Goal: Contribute content: Contribute content

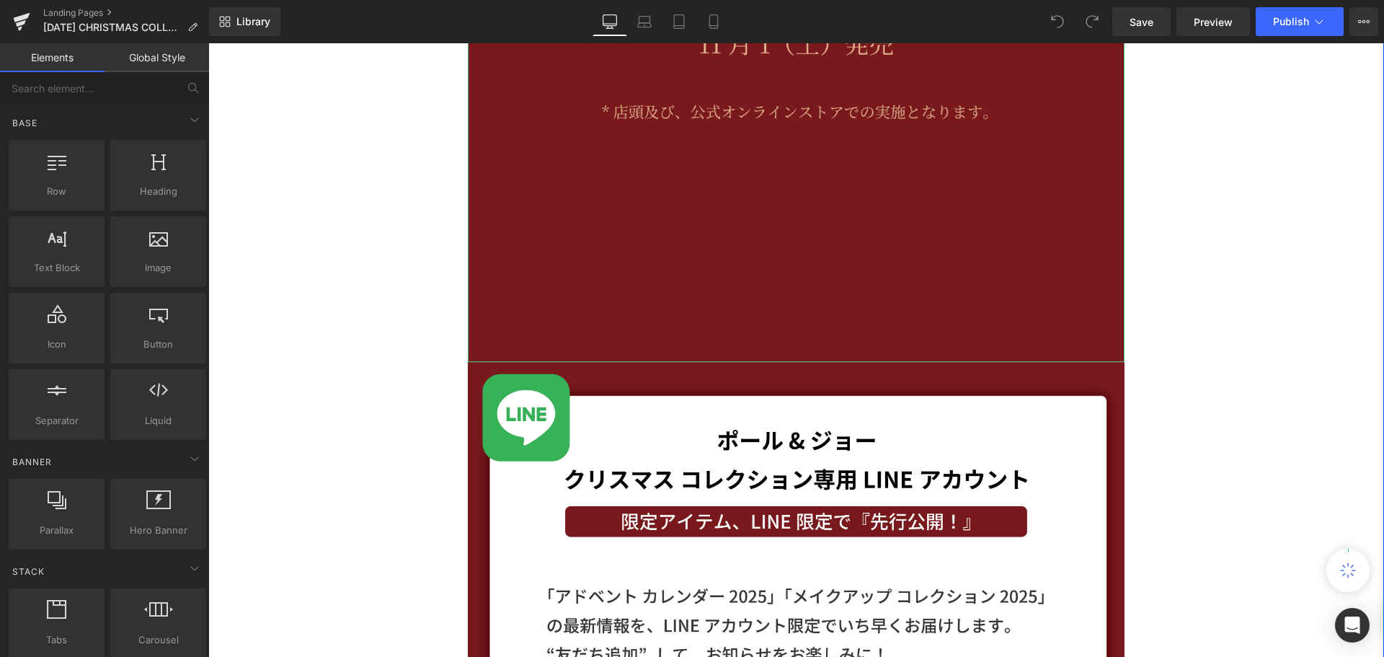
scroll to position [675, 0]
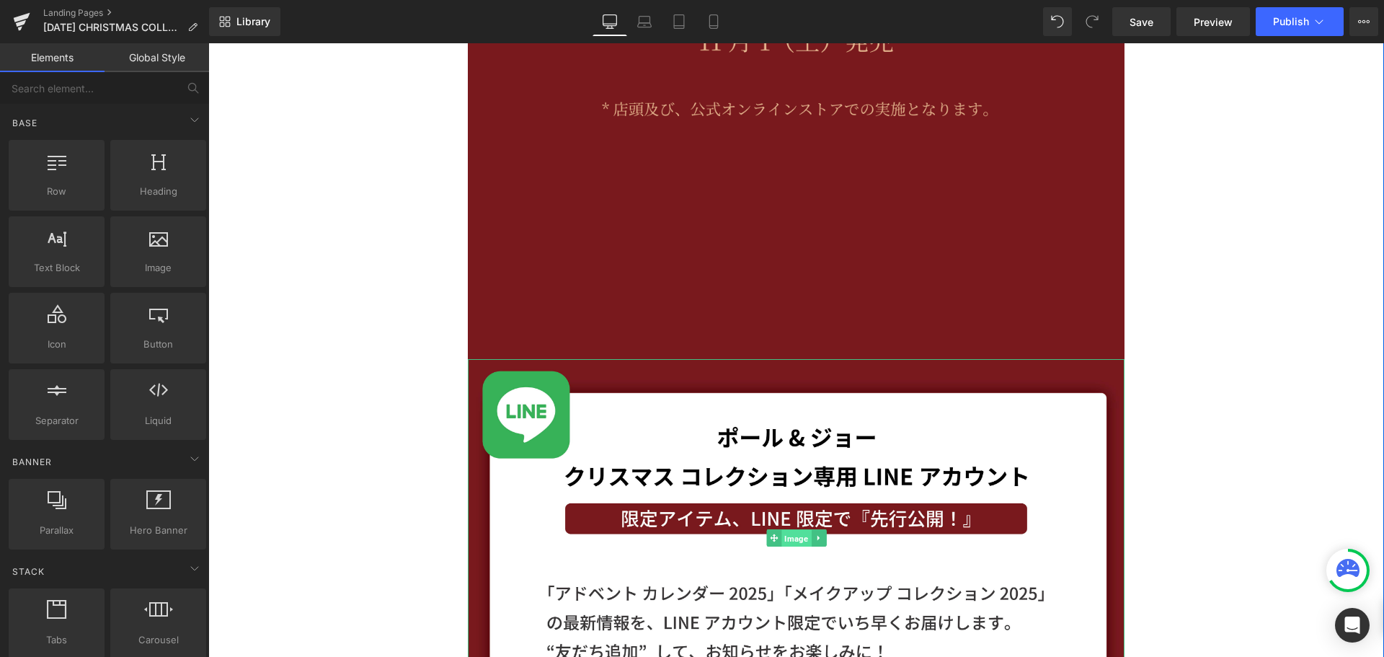
click at [794, 533] on span "Image" at bounding box center [796, 538] width 30 height 17
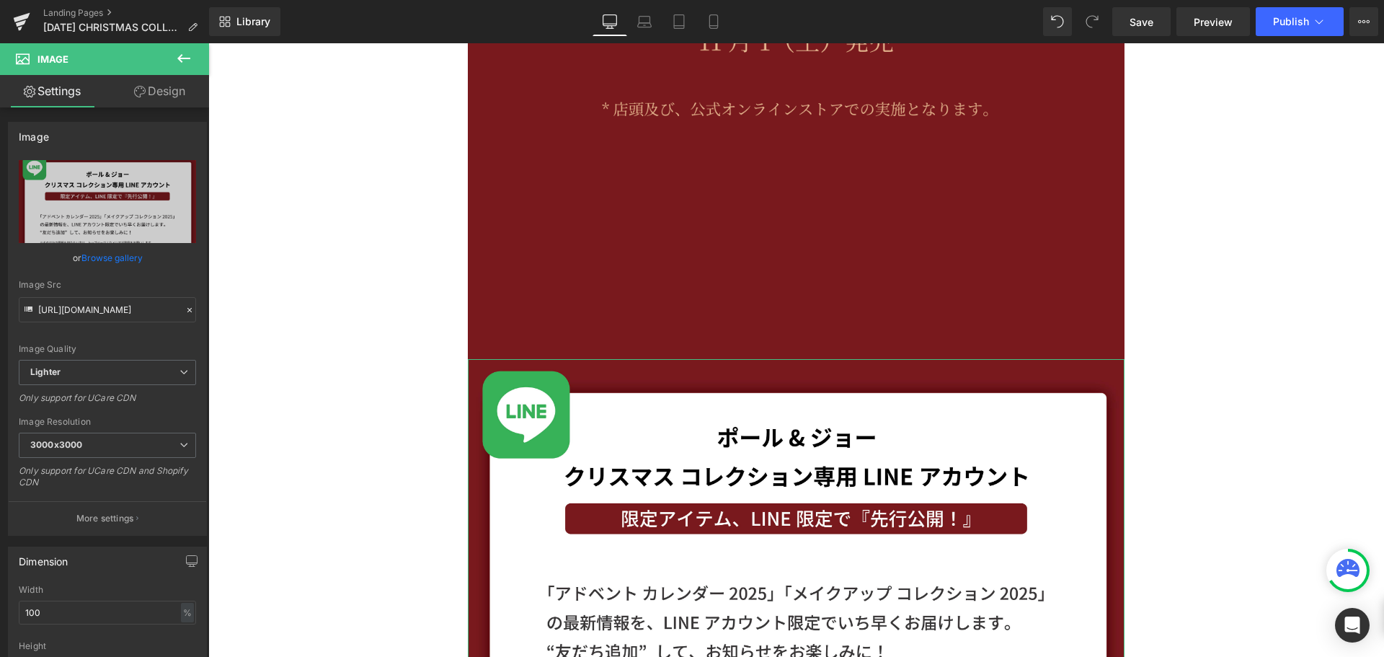
click at [189, 96] on link "Design" at bounding box center [159, 91] width 105 height 32
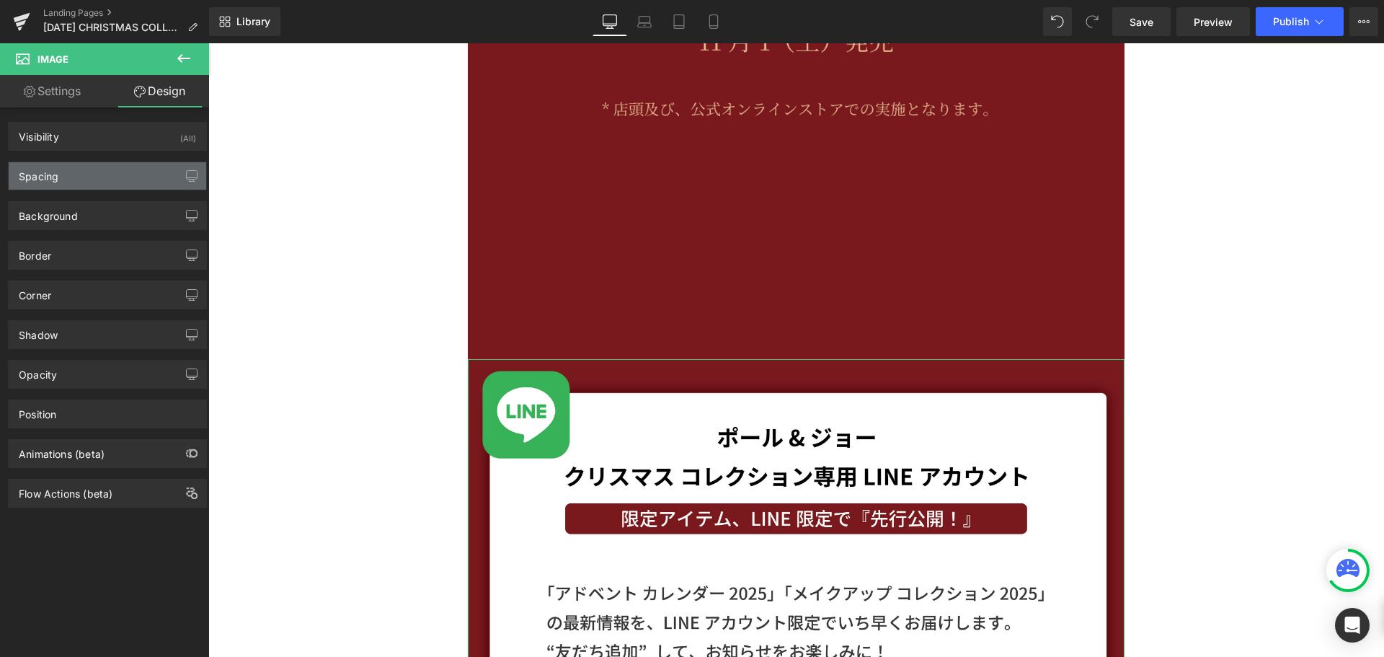
type input "0"
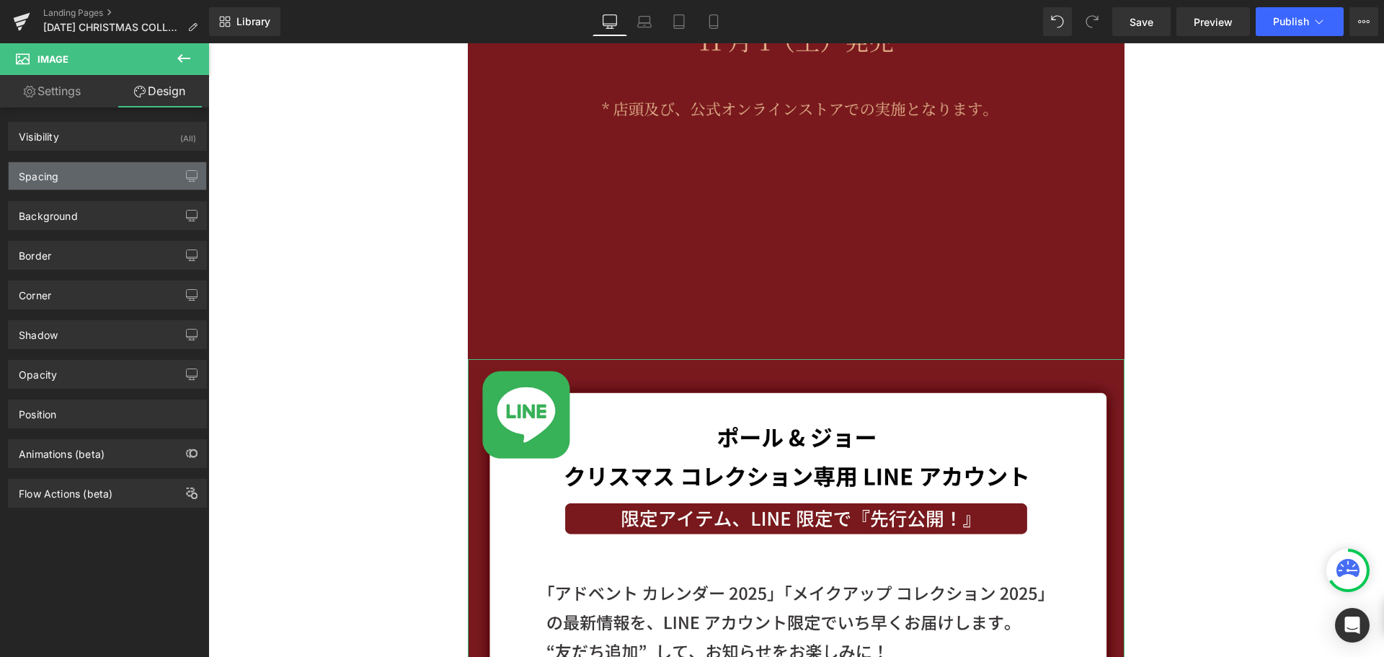
type input "0"
click at [138, 169] on div "Spacing" at bounding box center [108, 175] width 198 height 27
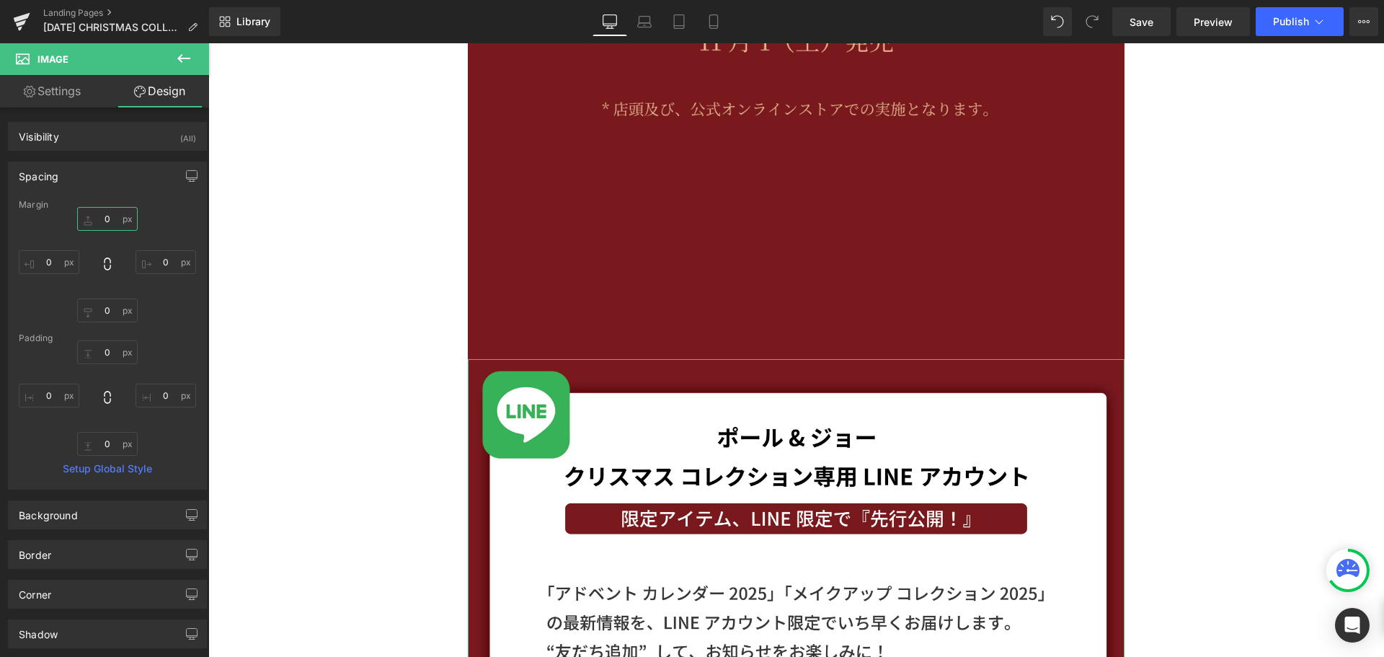
click at [118, 225] on input "0" at bounding box center [107, 219] width 61 height 24
type input "０"
type input "０１"
click at [196, 229] on div "Margin 0px 0 0px 0 0px 0 [GEOGRAPHIC_DATA] 0px 0 0px 0 0px 0 0px 0 Setup Global…" at bounding box center [108, 344] width 198 height 289
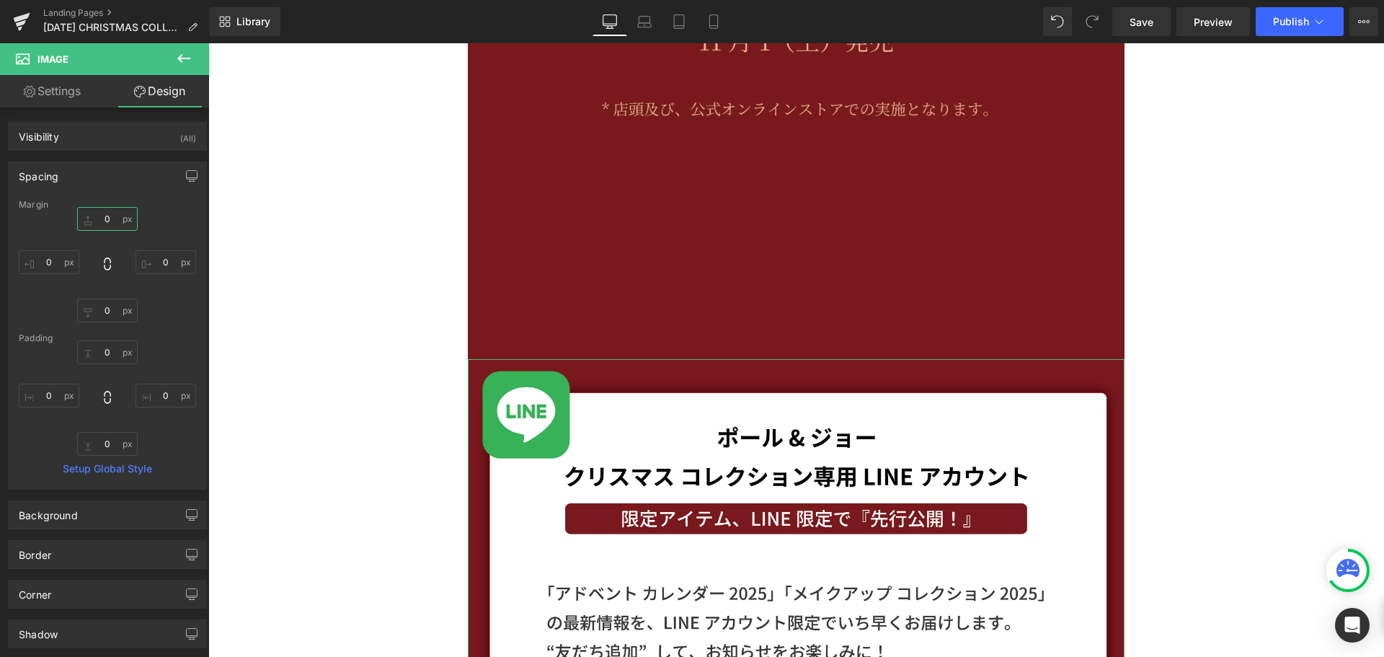
click at [108, 214] on input "text" at bounding box center [107, 219] width 61 height 24
type input "ー"
type input "ー１"
type input "-1"
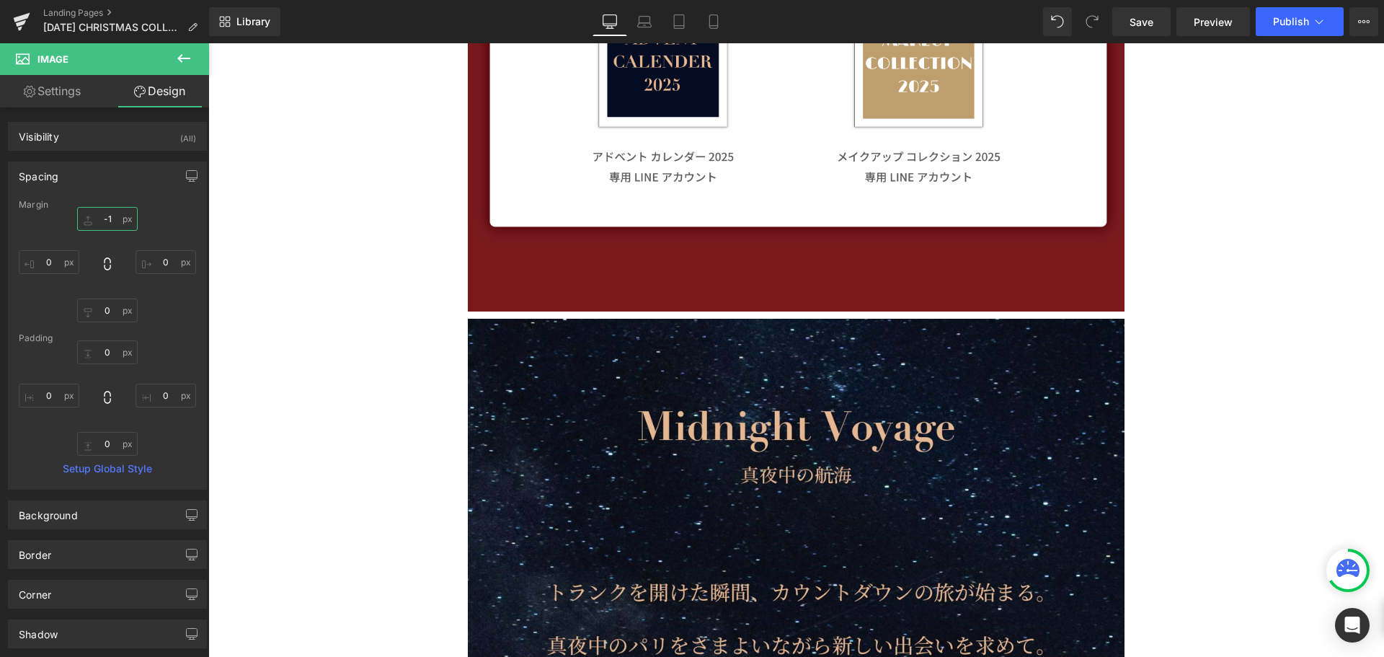
scroll to position [1458, 0]
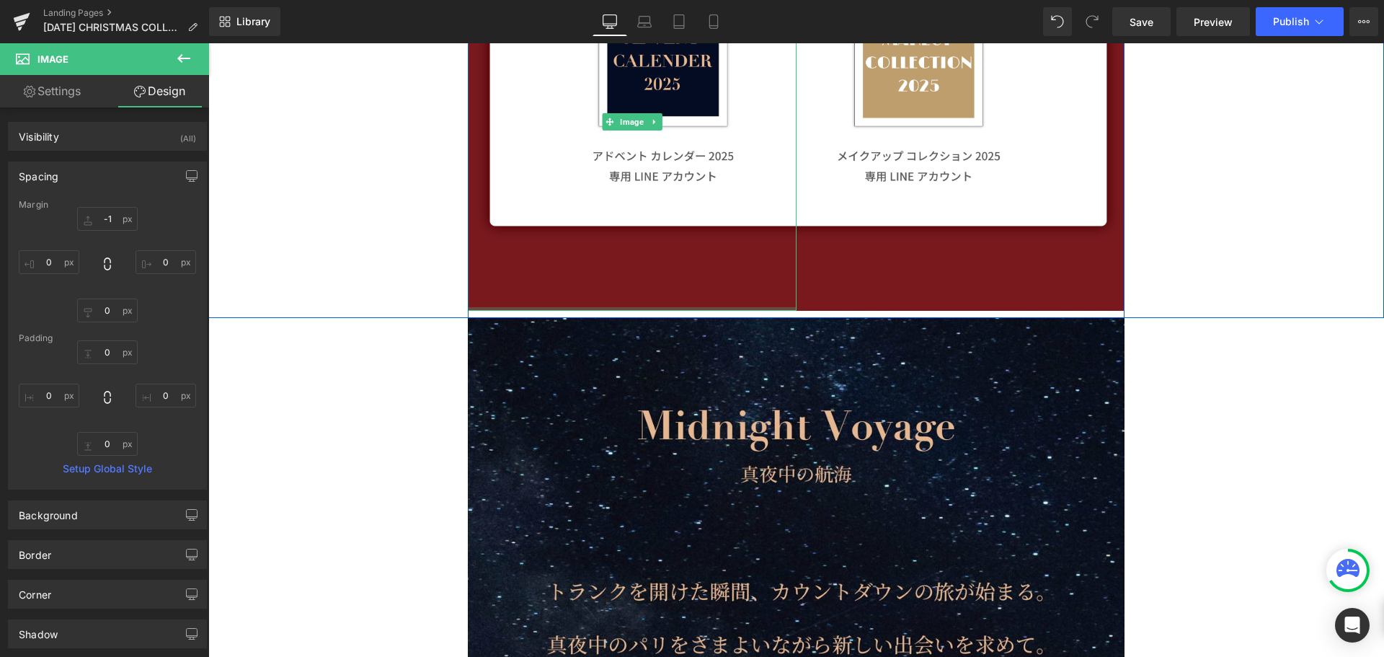
click at [552, 307] on div "Image" at bounding box center [632, 122] width 329 height 378
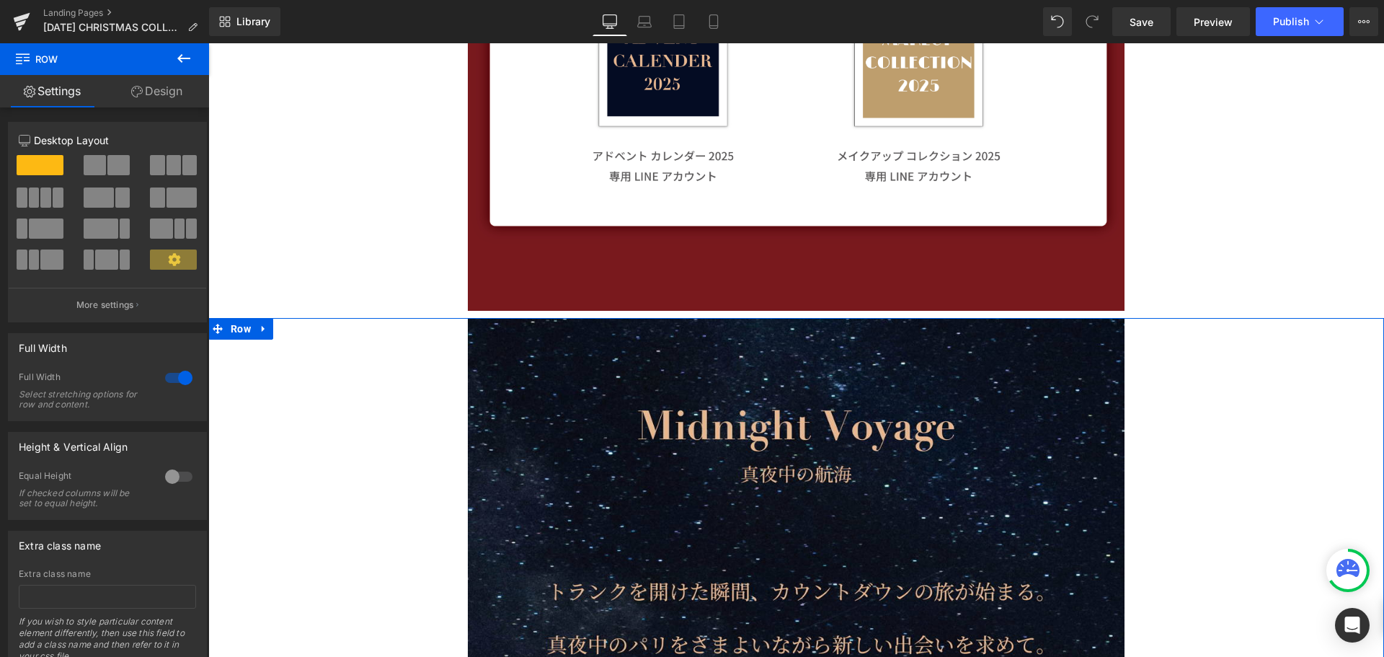
click at [185, 89] on link "Design" at bounding box center [157, 91] width 105 height 32
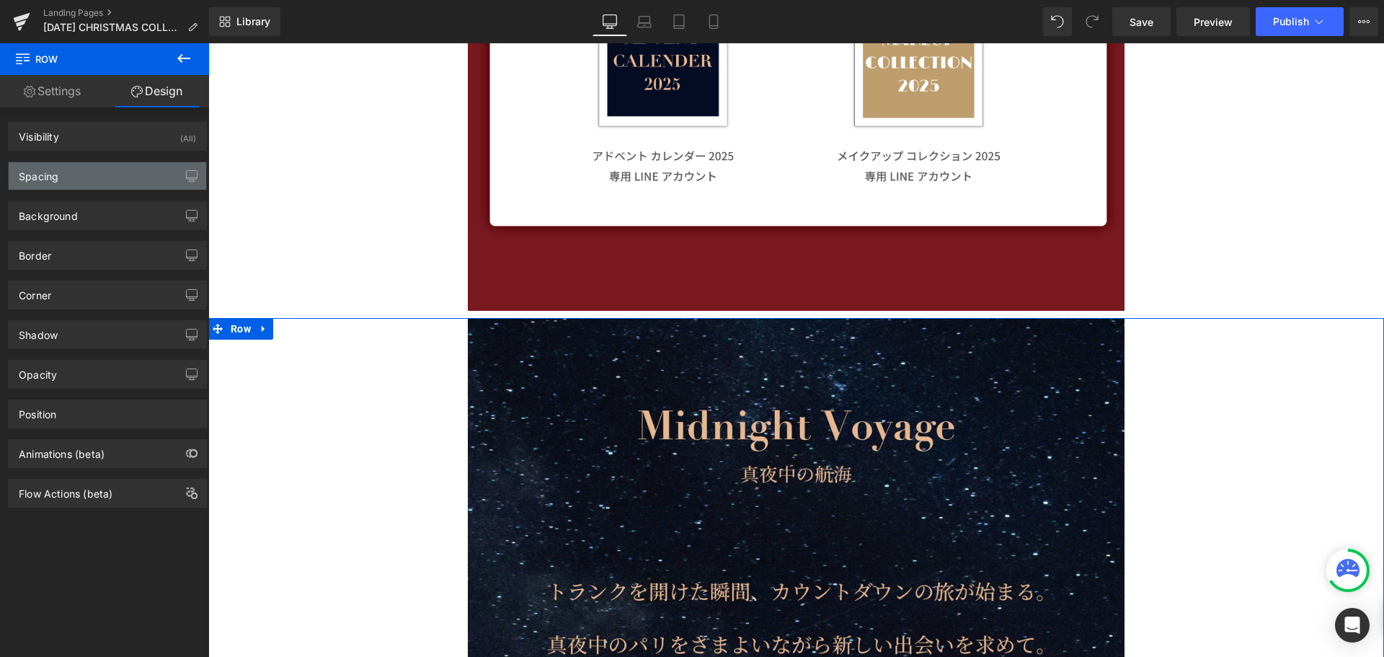
click at [150, 179] on div "Spacing" at bounding box center [108, 175] width 198 height 27
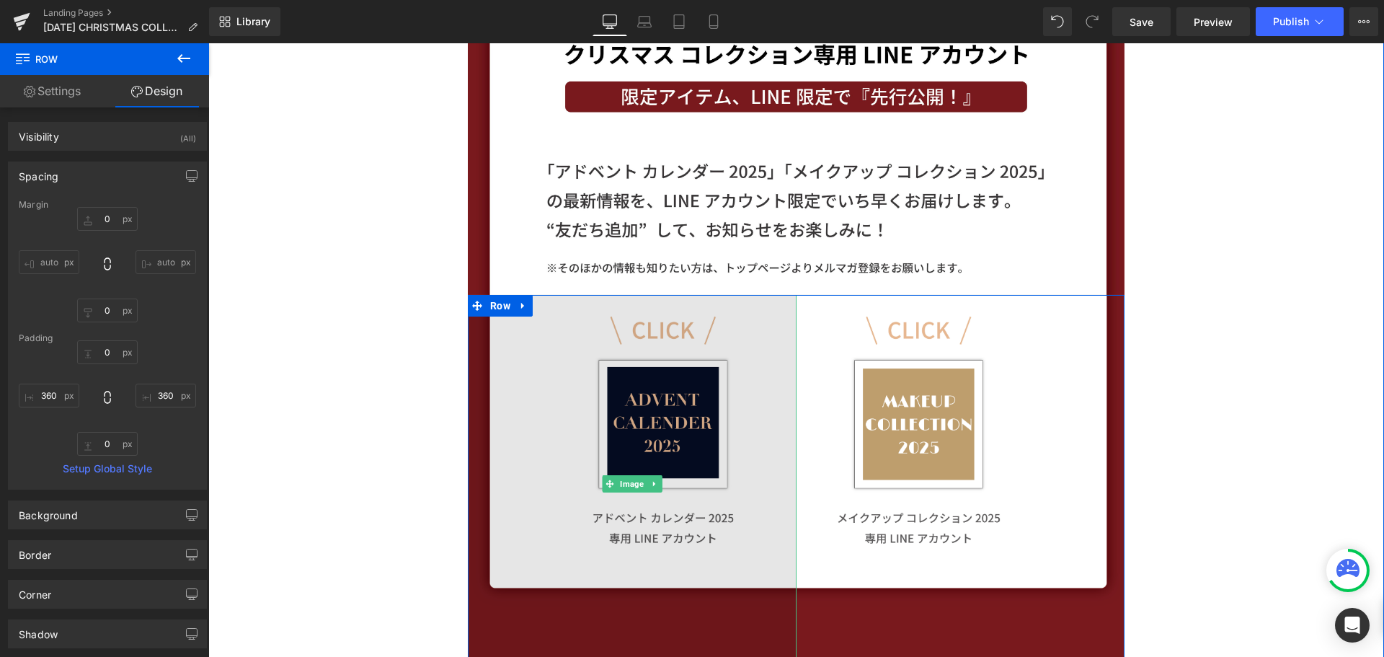
scroll to position [1093, 0]
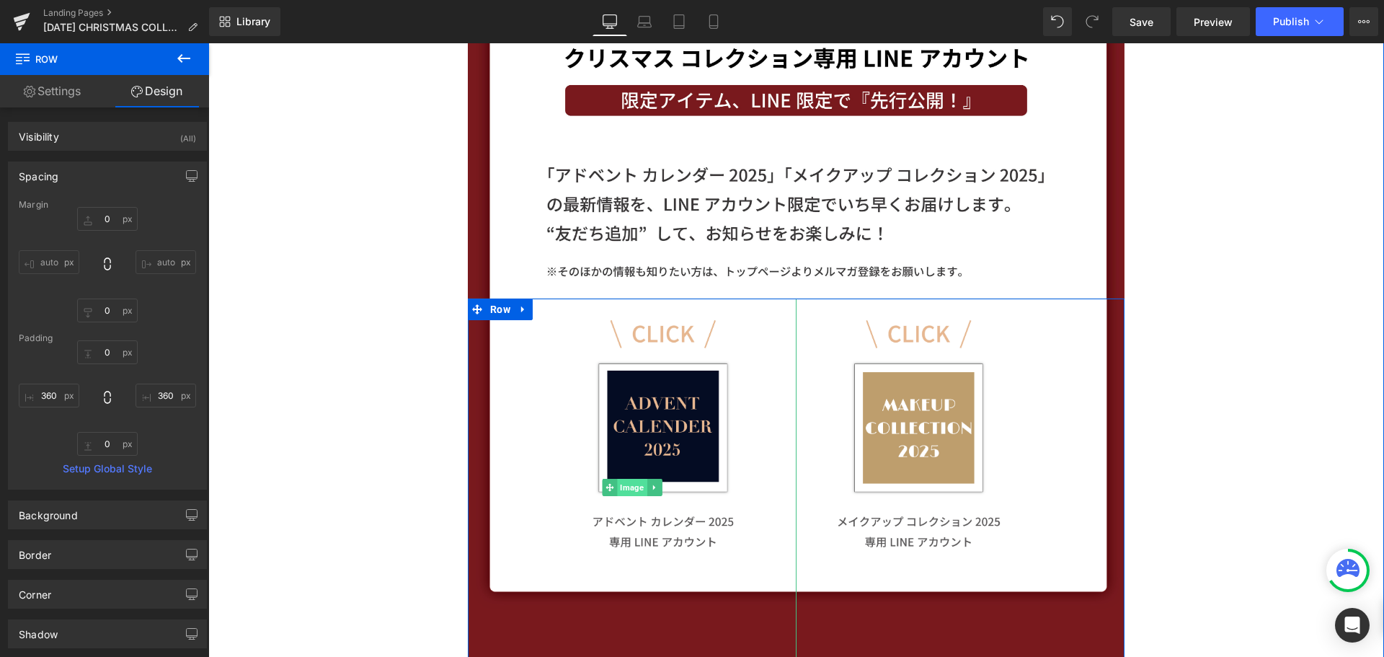
click at [625, 487] on span "Image" at bounding box center [632, 487] width 30 height 17
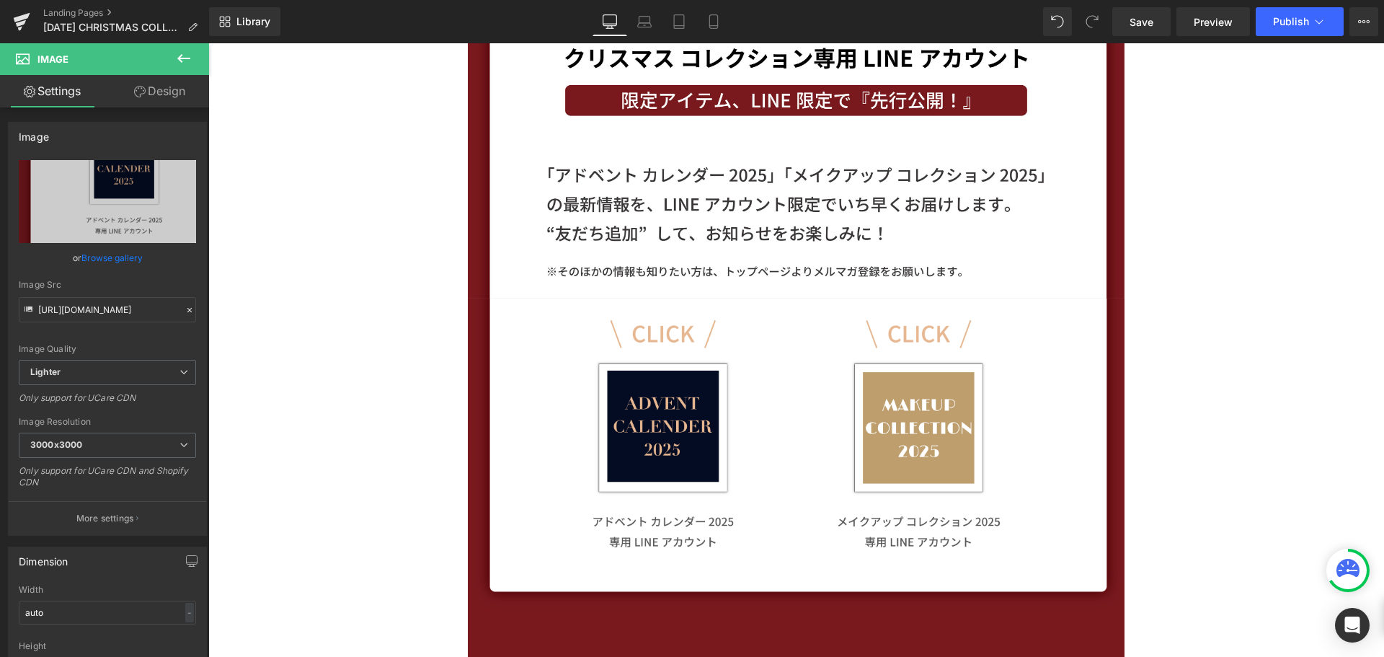
click at [169, 94] on link "Design" at bounding box center [159, 91] width 105 height 32
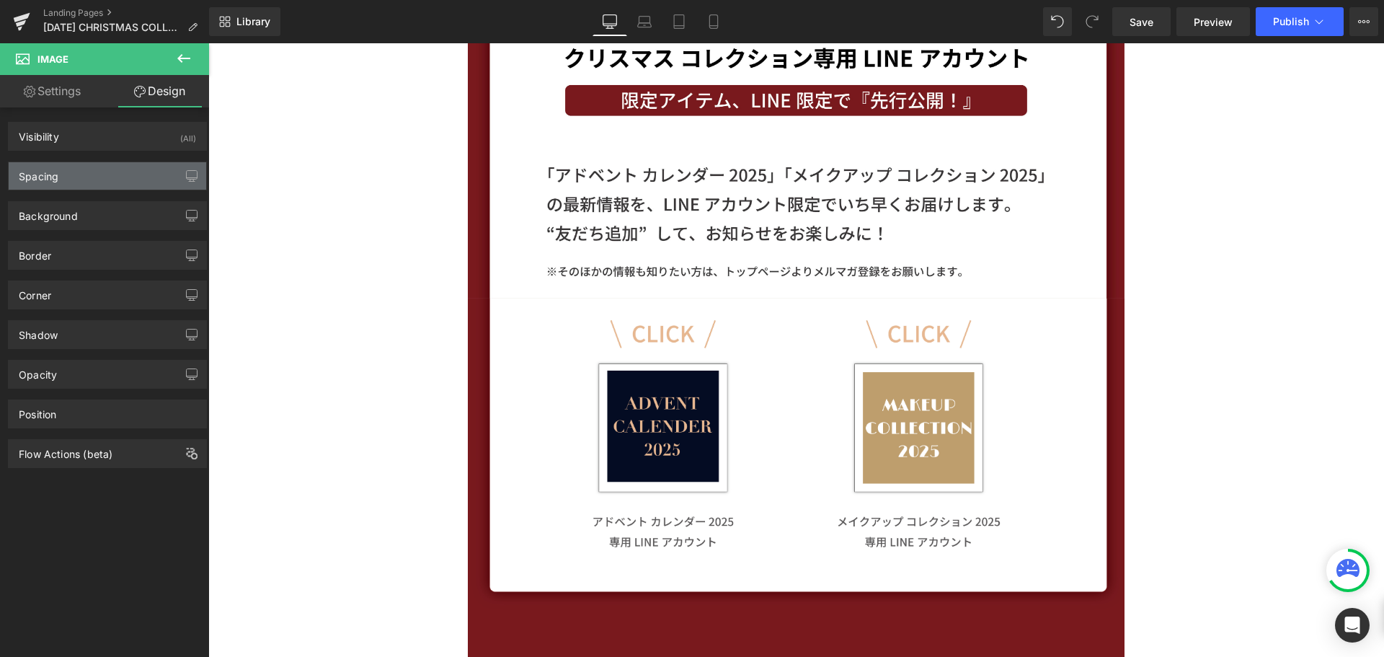
click at [141, 181] on div "Spacing" at bounding box center [108, 175] width 198 height 27
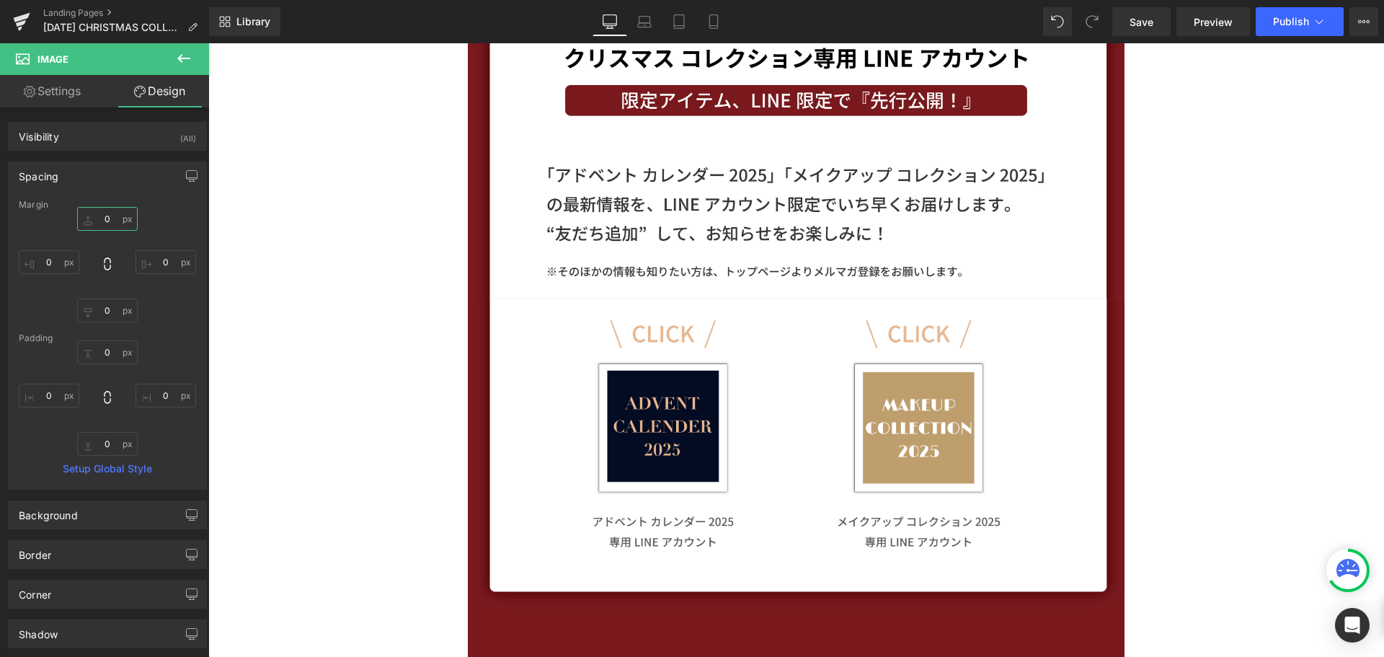
click at [124, 210] on input "text" at bounding box center [107, 219] width 61 height 24
type input "ー"
type input "ー１"
type input "-1"
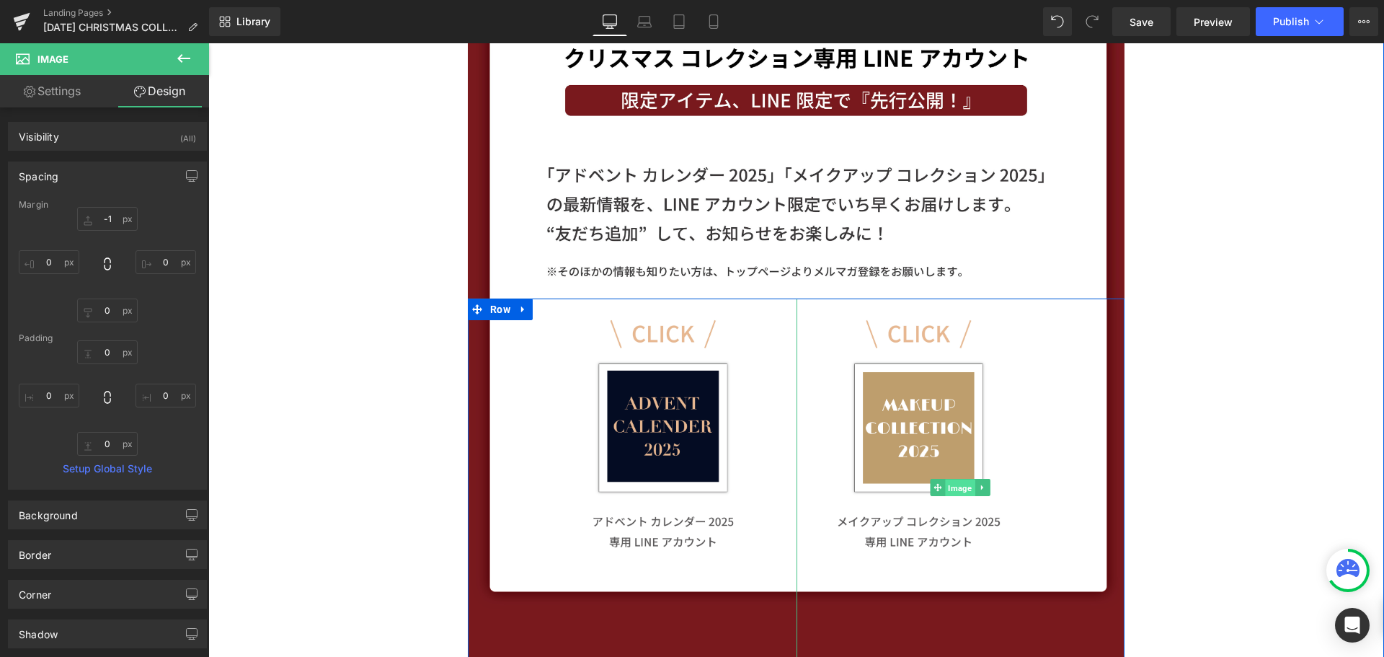
click at [959, 487] on span "Image" at bounding box center [961, 487] width 30 height 17
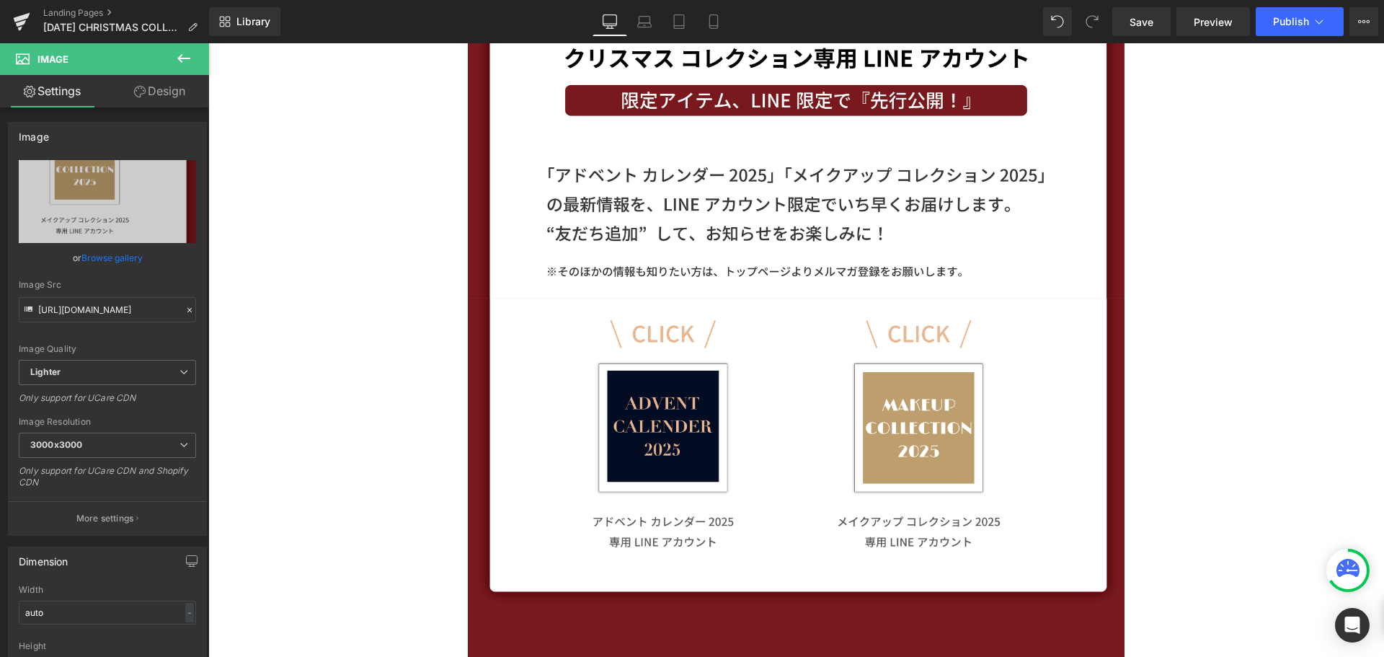
click at [184, 90] on link "Design" at bounding box center [159, 91] width 105 height 32
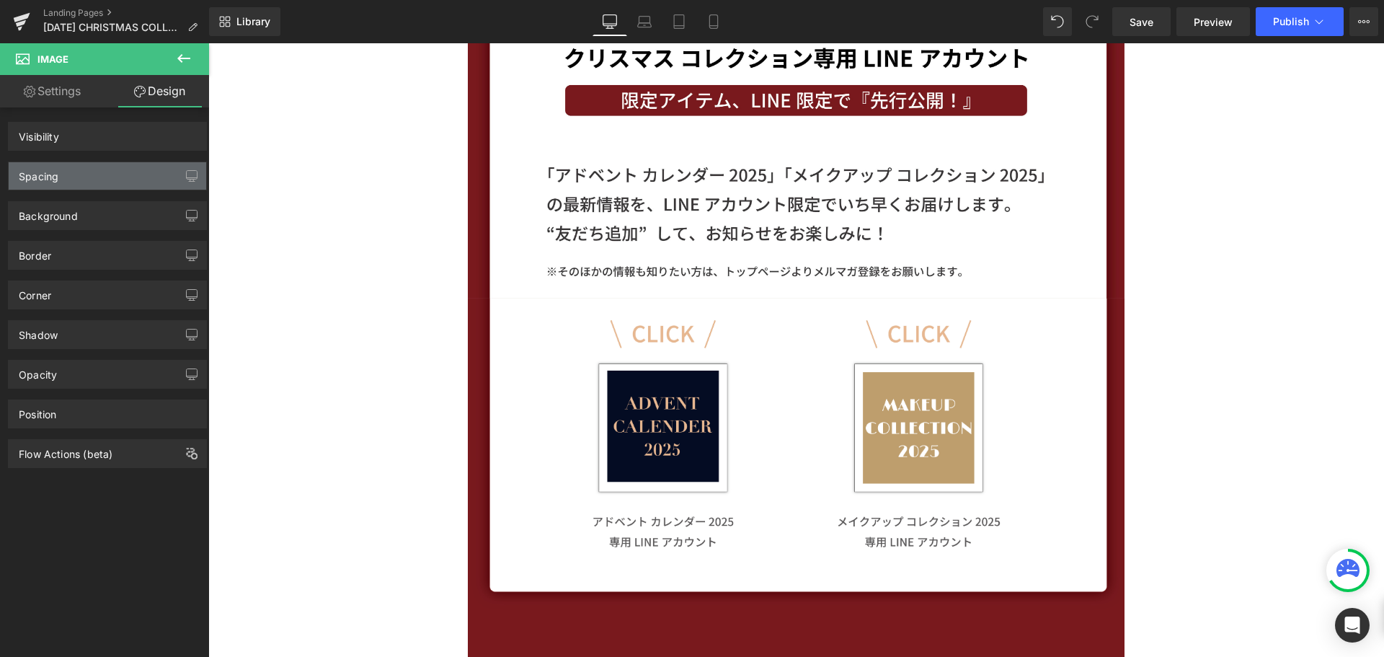
click at [138, 168] on div "Spacing" at bounding box center [108, 175] width 198 height 27
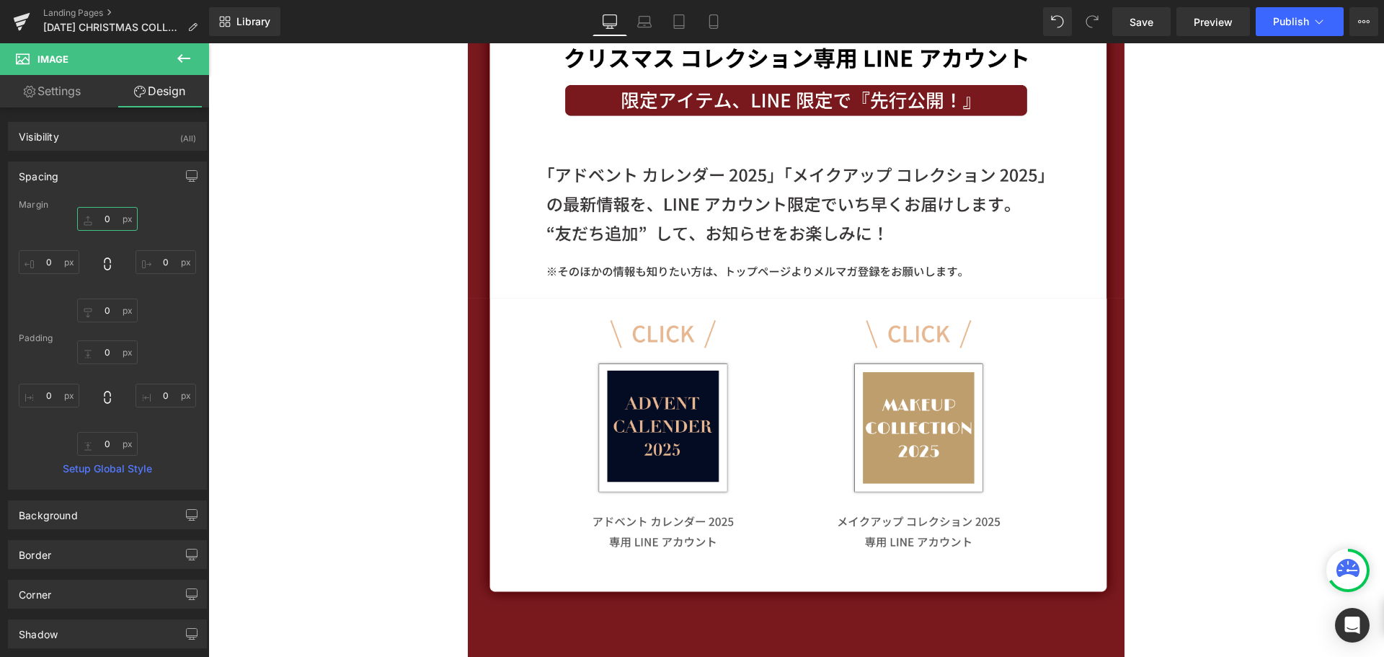
click at [115, 217] on input "text" at bounding box center [107, 219] width 61 height 24
type input "ー"
type input "ー１"
type input "ー"
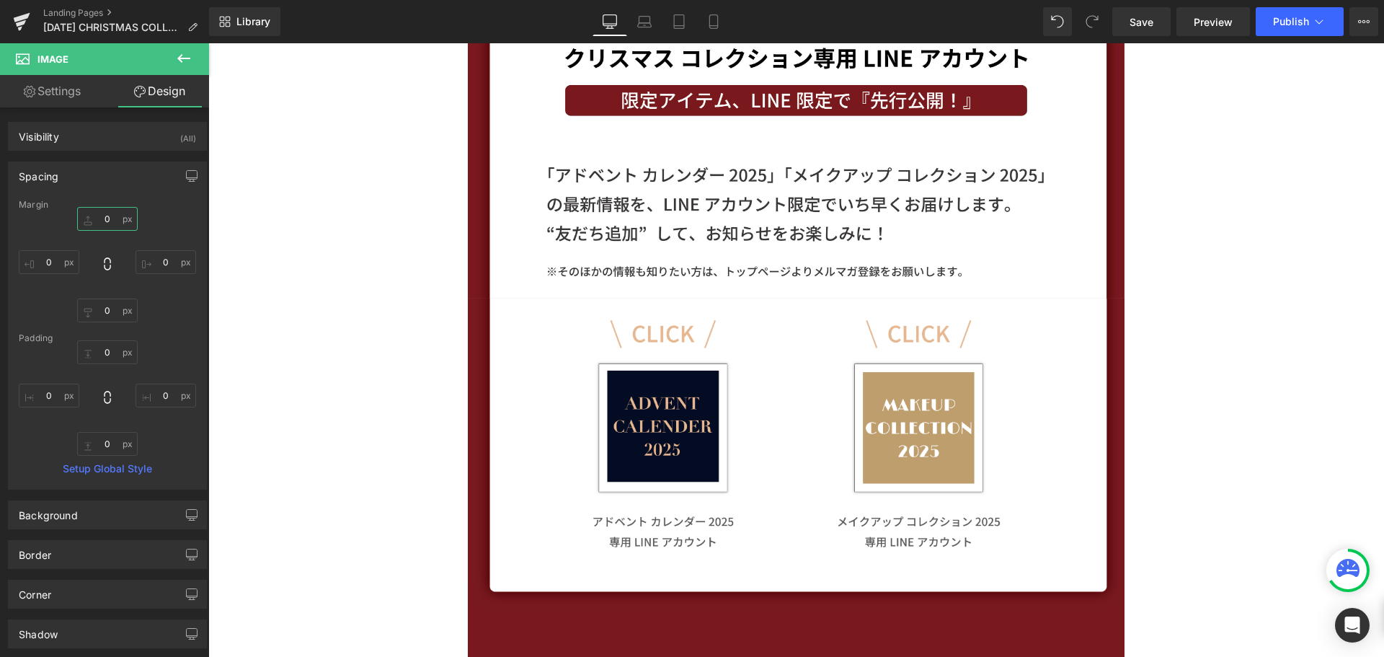
type input "ー１"
type input "-1"
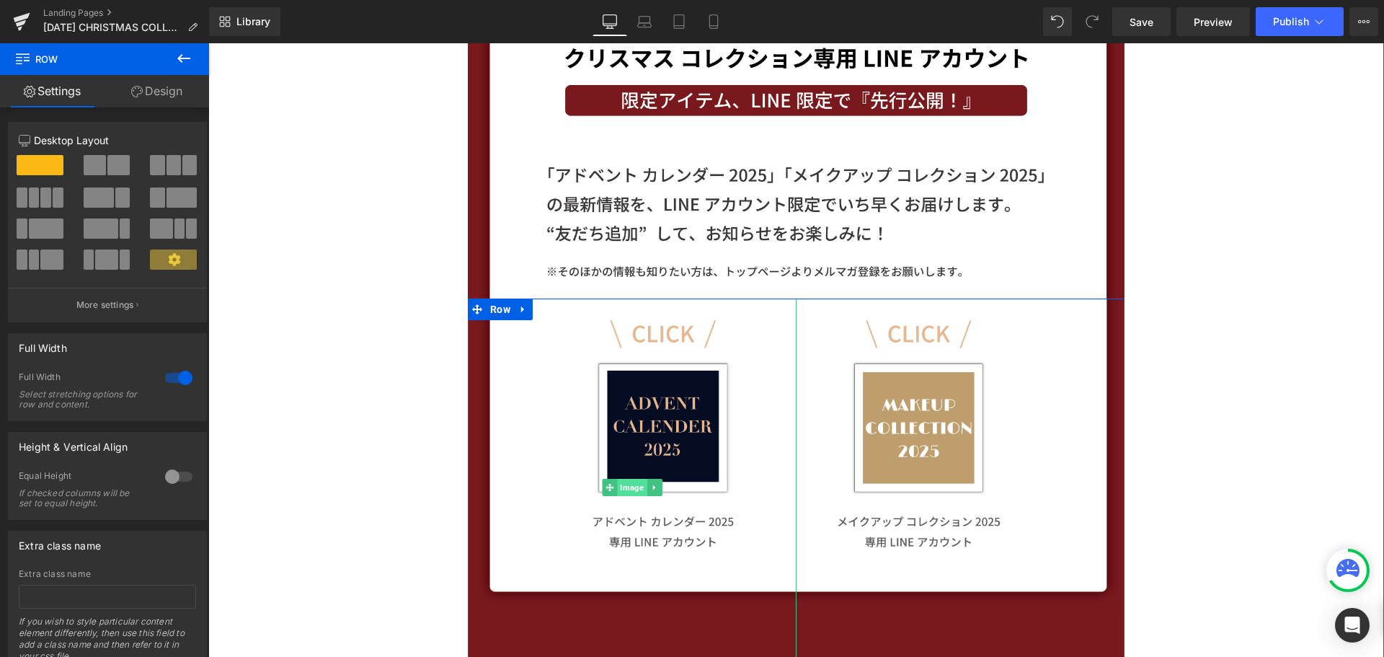
click at [634, 481] on span "Image" at bounding box center [632, 487] width 30 height 17
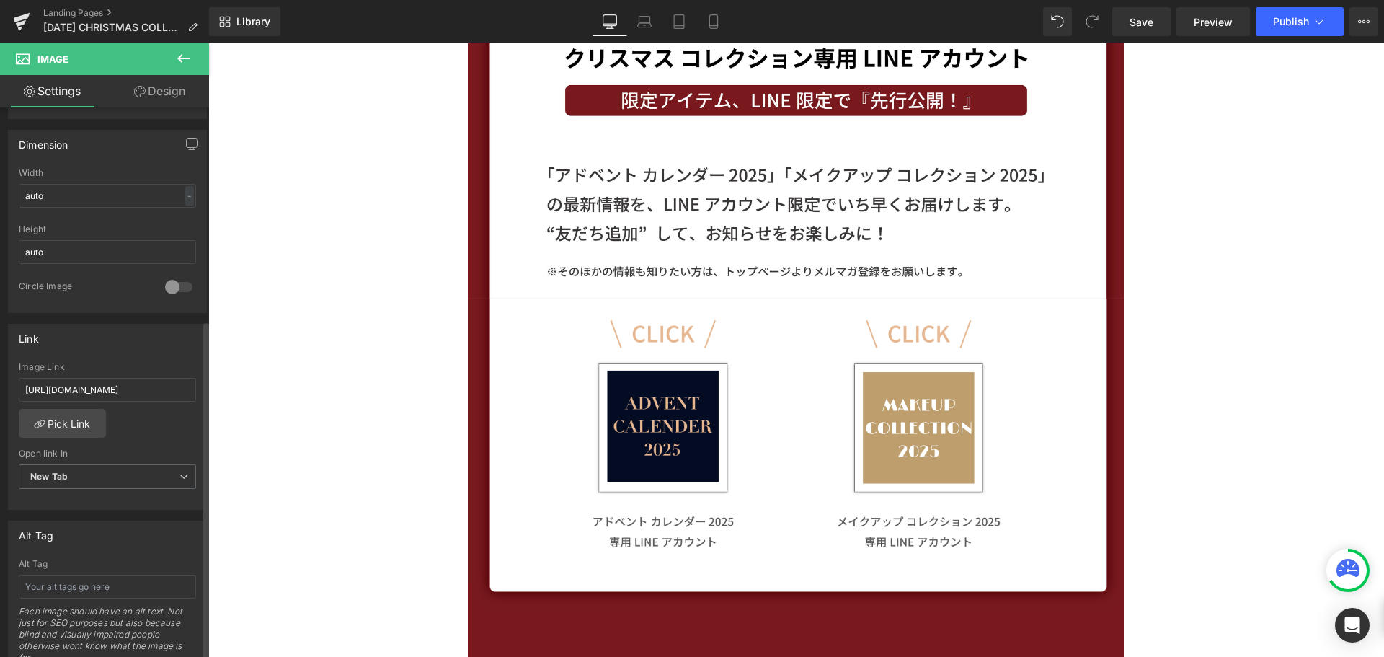
scroll to position [417, 0]
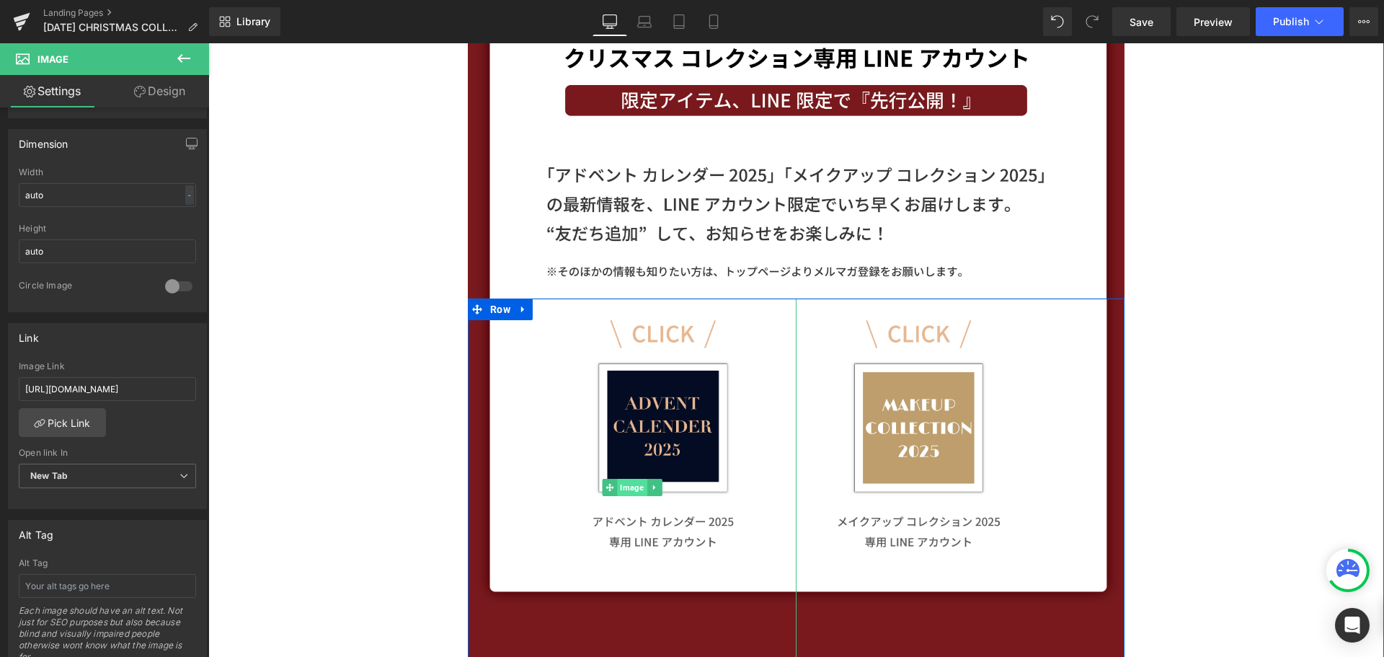
click at [617, 492] on span "Image" at bounding box center [632, 487] width 30 height 17
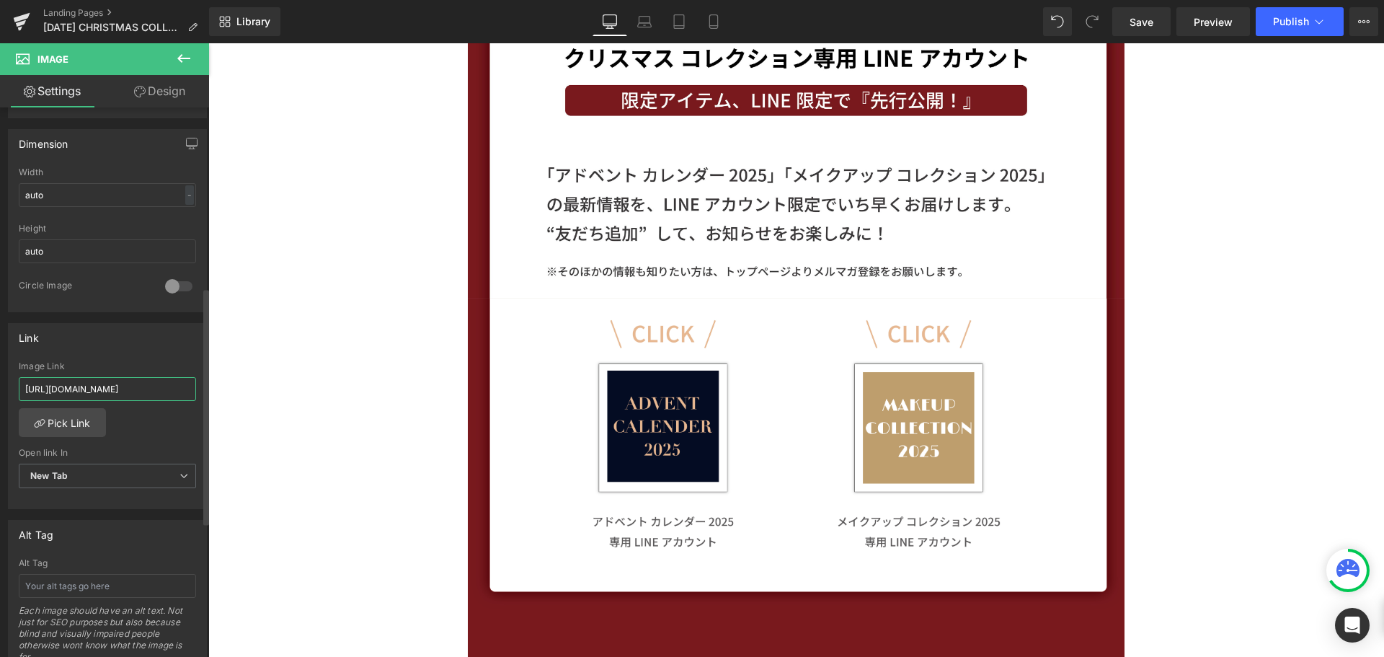
click at [161, 386] on input "[URL][DOMAIN_NAME]" at bounding box center [107, 389] width 177 height 24
drag, startPoint x: 161, startPoint y: 386, endPoint x: 0, endPoint y: 378, distance: 161.7
click at [0, 378] on div "Link [URL][DOMAIN_NAME] Image Link [URL][DOMAIN_NAME] Pick Link Current Tab New…" at bounding box center [108, 411] width 216 height 198
paste input "<a href="[URL][DOMAIN_NAME]"><img src="[URL][DOMAIN_NAME]" alt="友だち追加" height="…"
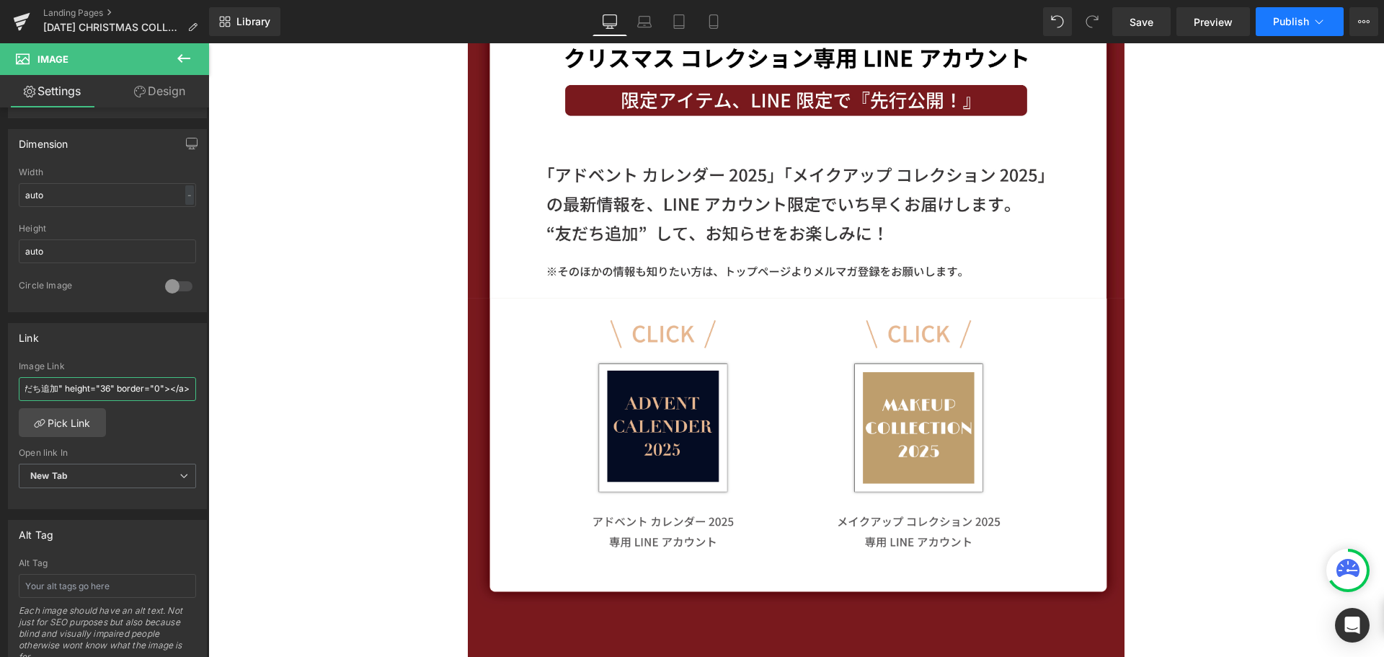
type input "<a href="[URL][DOMAIN_NAME]"><img src="[URL][DOMAIN_NAME]" alt="友だち追加" height="…"
click at [1291, 25] on span "Publish" at bounding box center [1291, 22] width 36 height 12
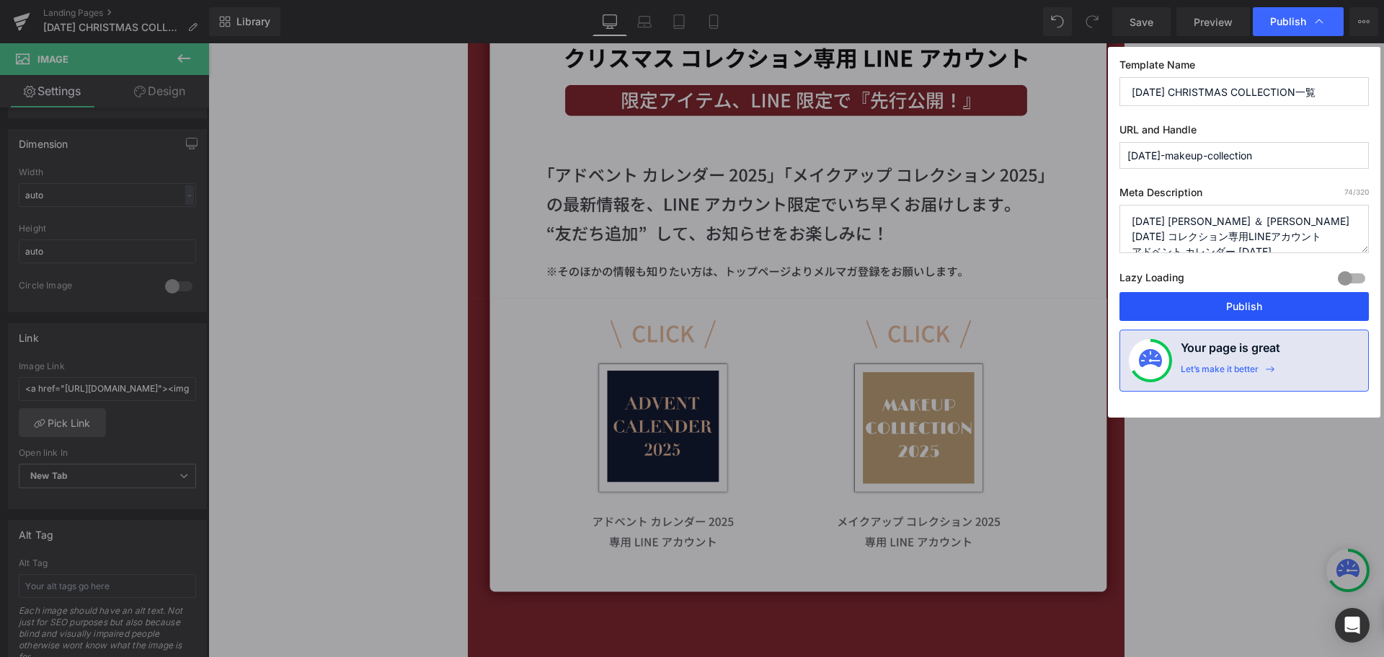
click at [1136, 298] on button "Publish" at bounding box center [1243, 306] width 249 height 29
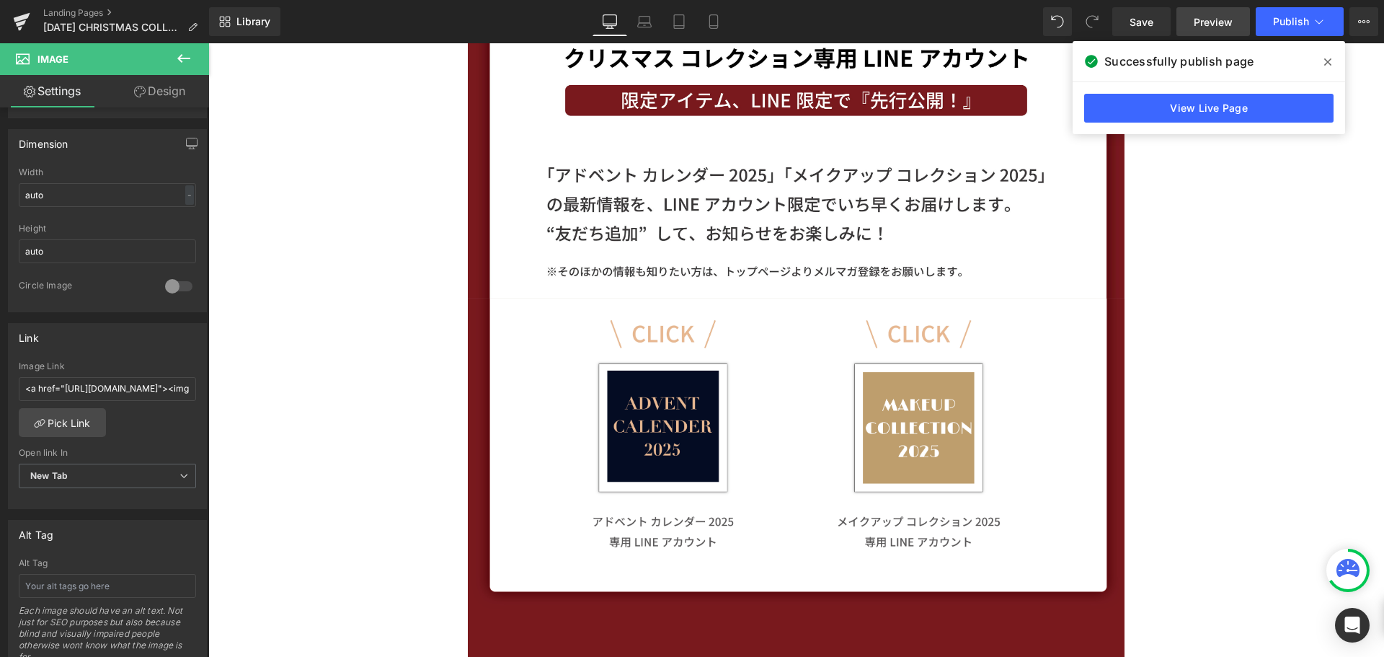
click at [1217, 17] on span "Preview" at bounding box center [1213, 21] width 39 height 15
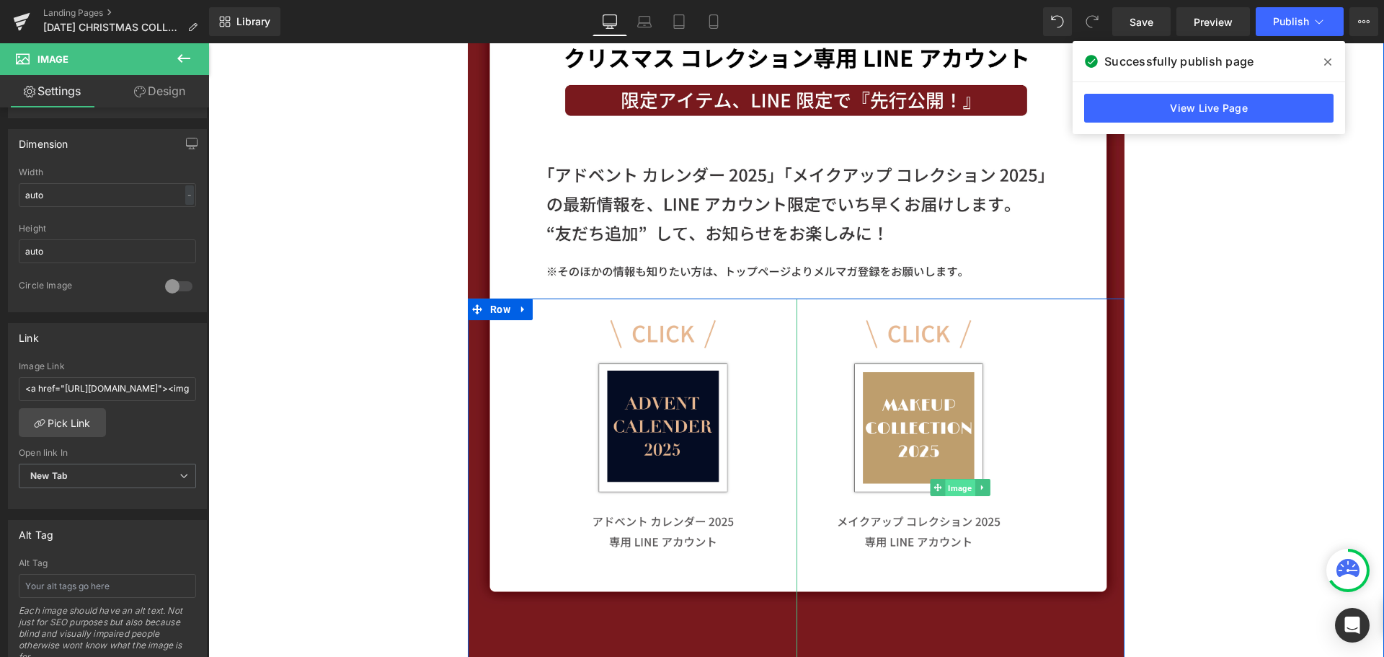
click at [953, 485] on span "Image" at bounding box center [961, 487] width 30 height 17
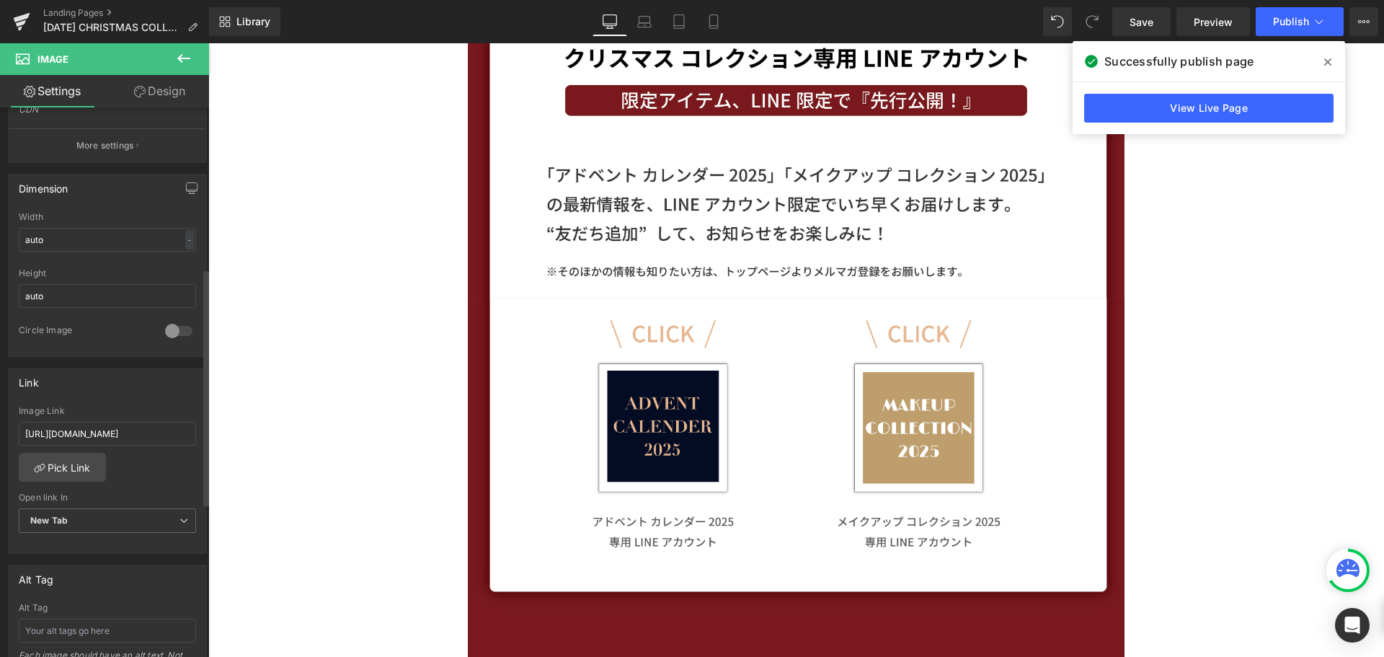
scroll to position [373, 0]
click at [148, 421] on input "[URL][DOMAIN_NAME]" at bounding box center [107, 433] width 177 height 24
paste input "<a href="[URL][DOMAIN_NAME]"><img src="[URL][DOMAIN_NAME]" alt="友だち追加" height="…"
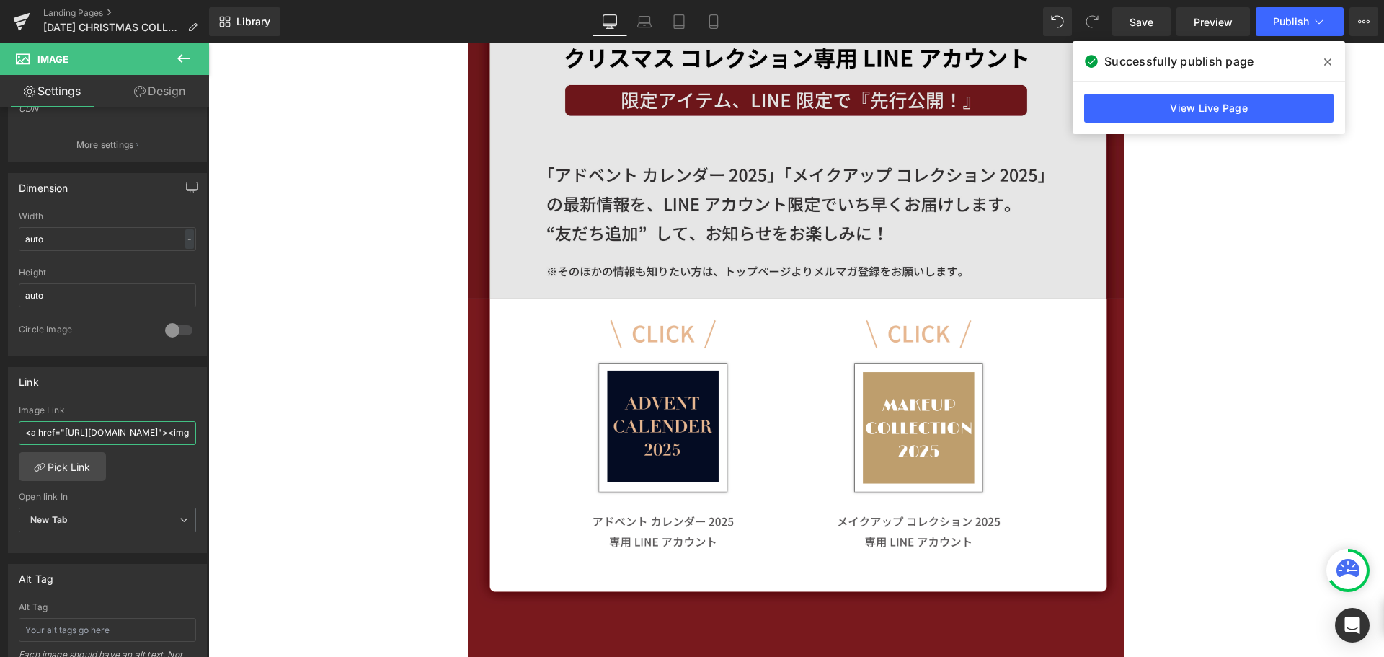
scroll to position [0, 458]
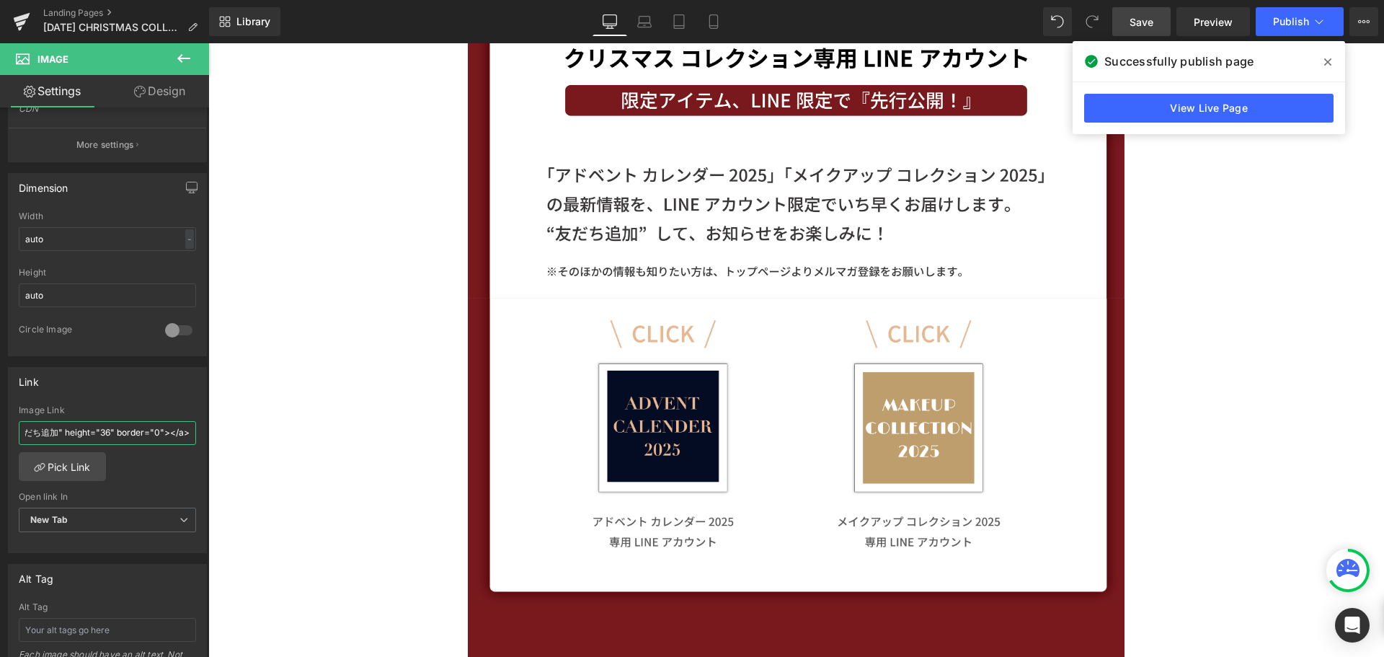
type input "<a href="[URL][DOMAIN_NAME]"><img src="[URL][DOMAIN_NAME]" alt="友だち追加" height="…"
click at [1143, 25] on span "Save" at bounding box center [1142, 21] width 24 height 15
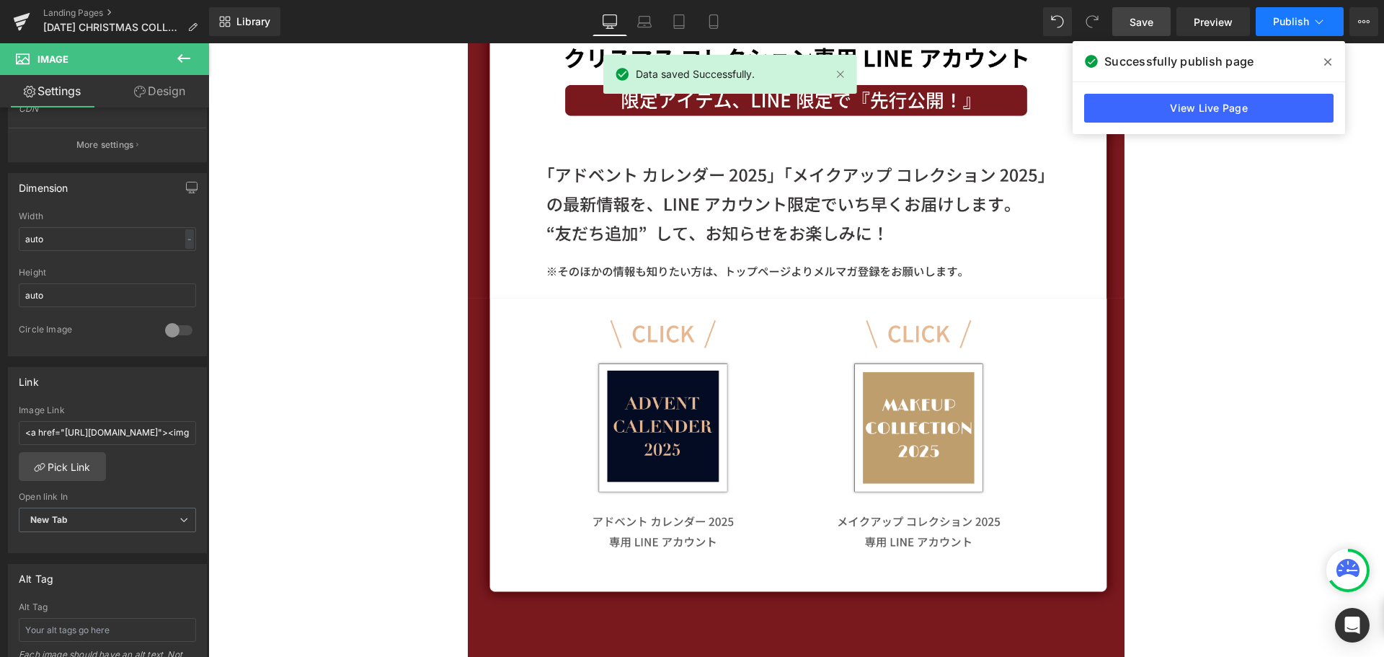
click at [1293, 18] on span "Publish" at bounding box center [1291, 22] width 36 height 12
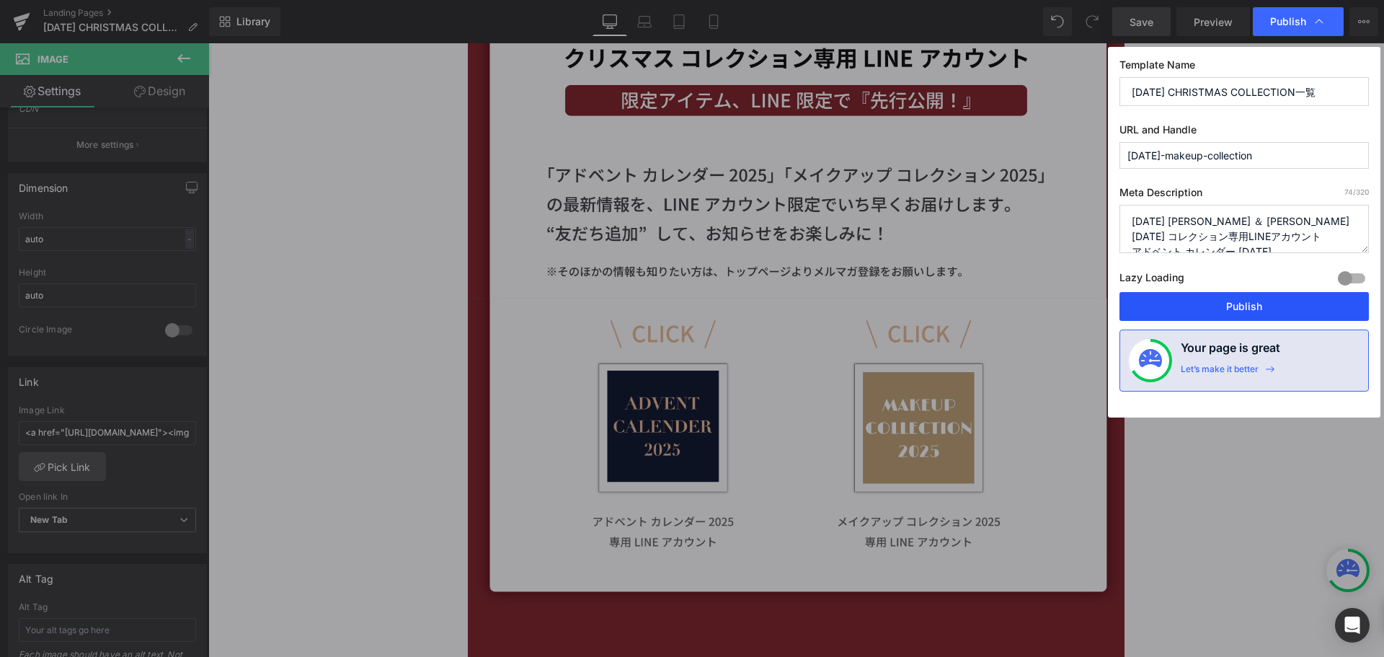
click at [1196, 306] on button "Publish" at bounding box center [1243, 306] width 249 height 29
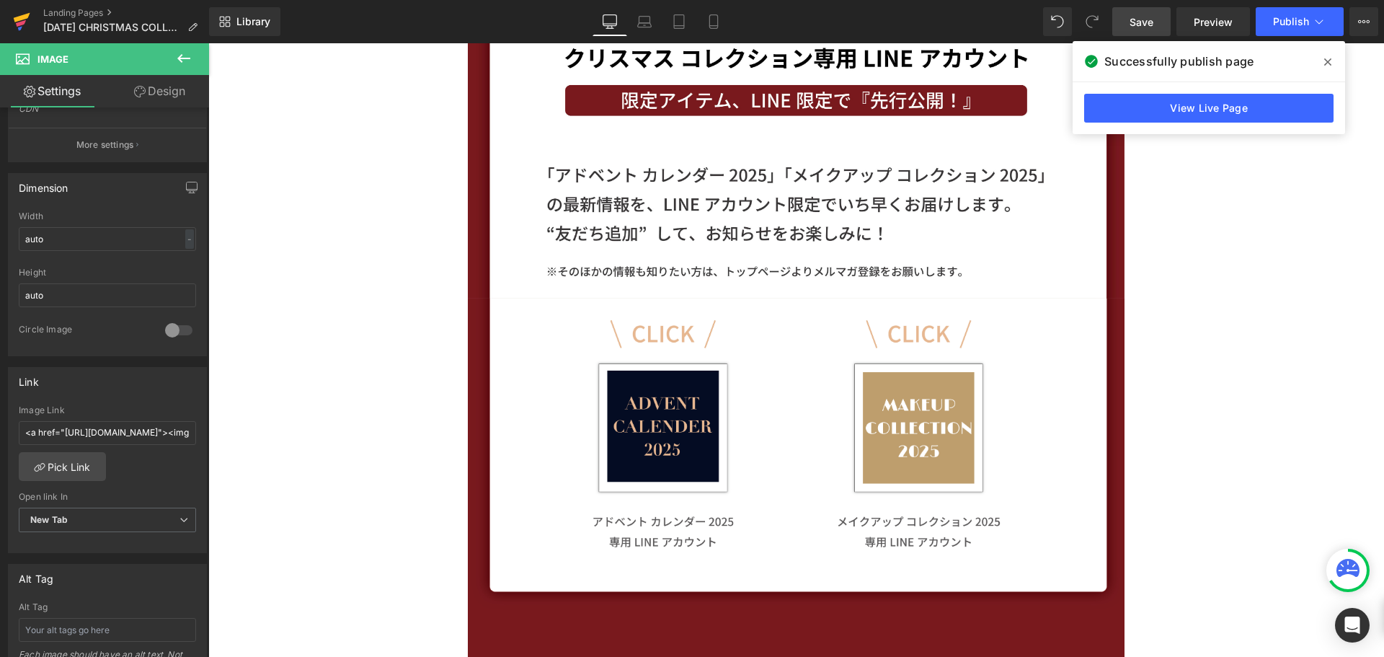
click at [23, 22] on icon at bounding box center [21, 23] width 10 height 6
